Goal: Task Accomplishment & Management: Manage account settings

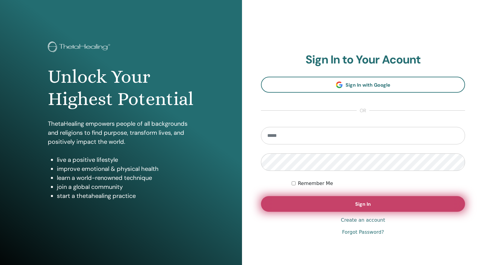
type input "**********"
click at [338, 205] on button "Sign In" at bounding box center [363, 204] width 204 height 16
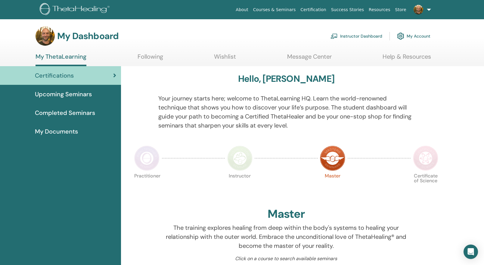
click at [352, 37] on link "Instructor Dashboard" at bounding box center [356, 35] width 52 height 13
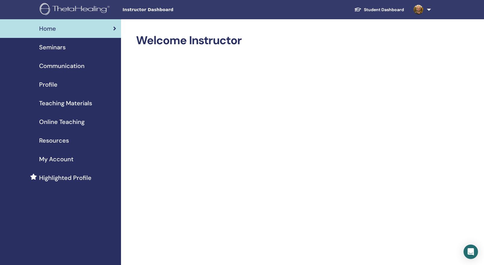
click at [59, 49] on span "Seminars" at bounding box center [52, 47] width 26 height 9
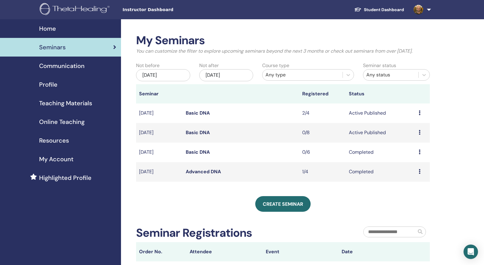
click at [194, 136] on link "Basic DNA" at bounding box center [198, 132] width 24 height 6
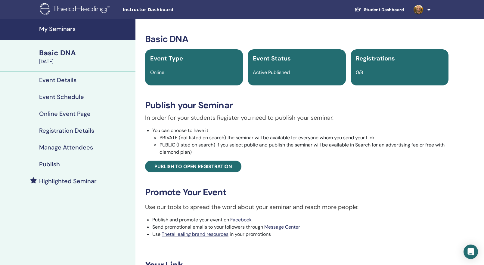
click at [55, 165] on h4 "Publish" at bounding box center [49, 164] width 21 height 7
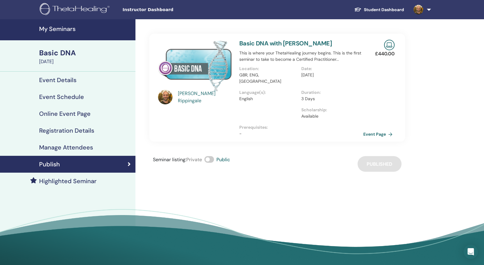
click at [209, 156] on span at bounding box center [209, 159] width 10 height 7
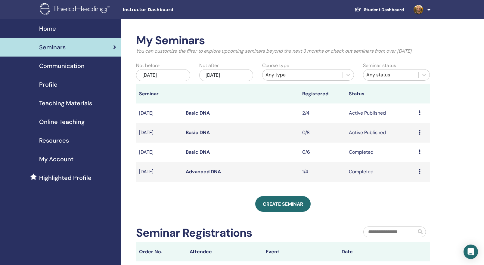
click at [199, 116] on link "Basic DNA" at bounding box center [198, 113] width 24 height 6
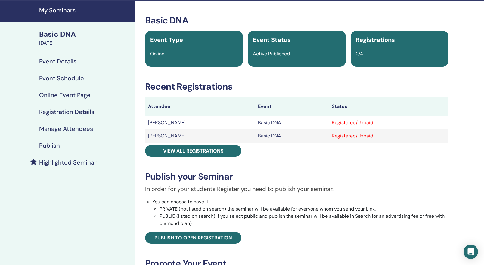
scroll to position [25, 0]
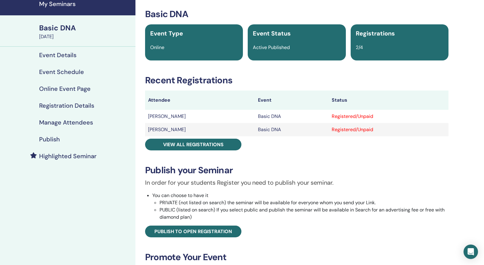
click at [49, 137] on h4 "Publish" at bounding box center [49, 139] width 21 height 7
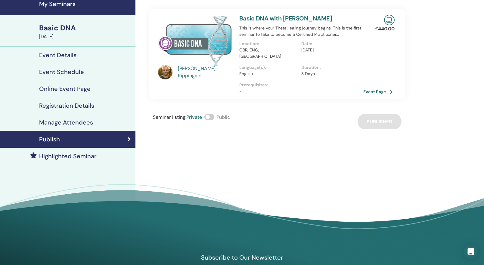
click at [212, 114] on span at bounding box center [209, 117] width 10 height 7
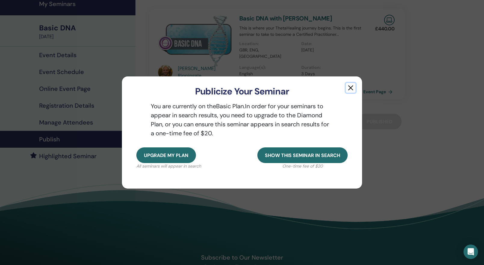
click at [351, 88] on button "button" at bounding box center [351, 88] width 10 height 10
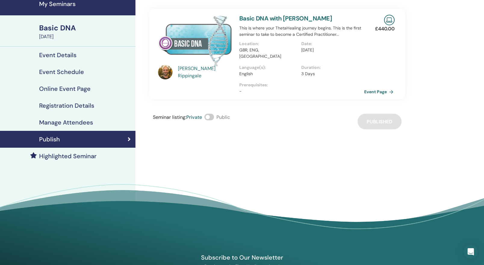
click at [375, 87] on link "Event Page" at bounding box center [380, 91] width 32 height 9
